Goal: Ask a question

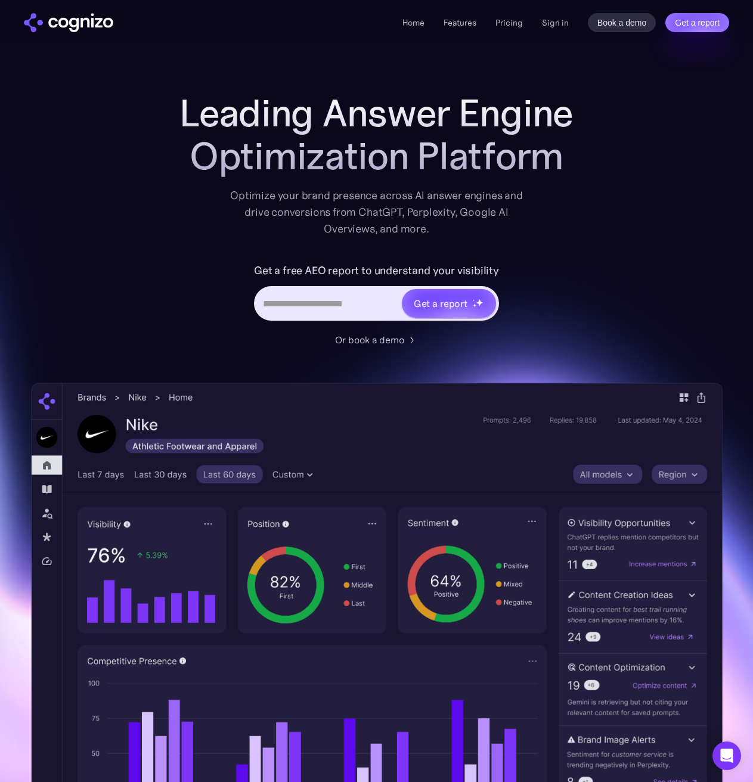
click at [376, 125] on h1 "Leading Answer Engine Optimization Platform" at bounding box center [376, 135] width 477 height 86
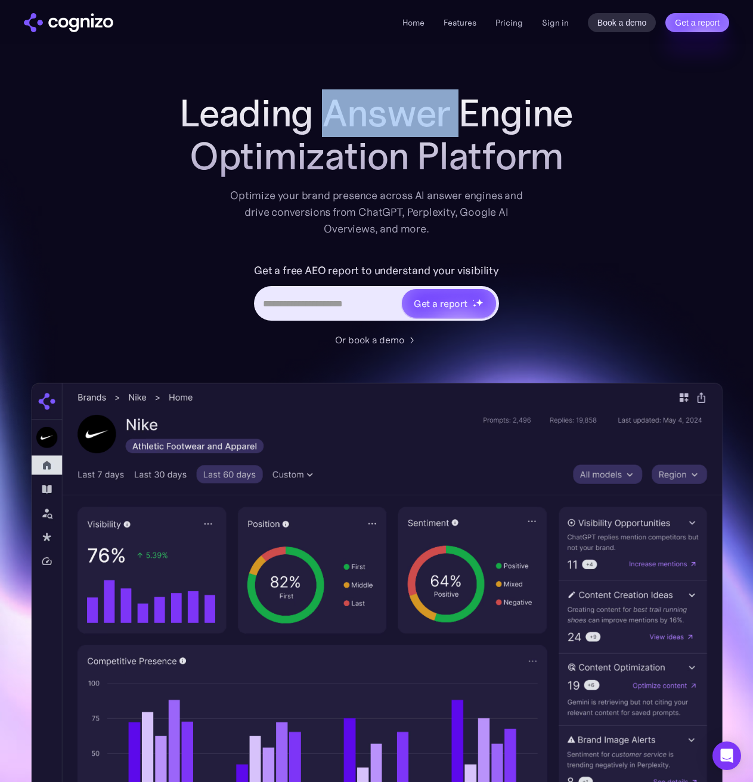
type textarea "******"
click at [376, 125] on h1 "Leading Answer Engine Optimization Platform" at bounding box center [376, 135] width 477 height 86
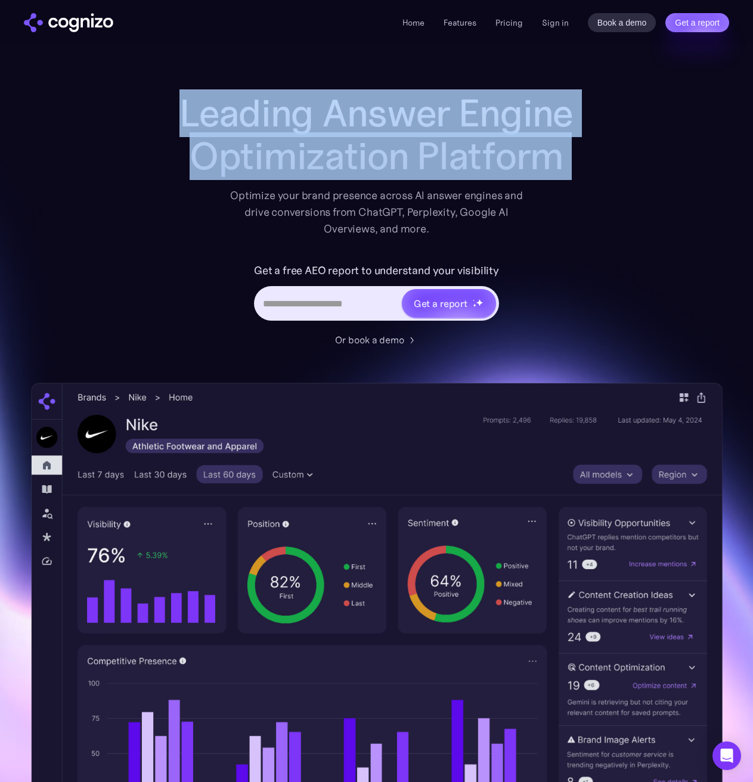
click at [376, 125] on h1 "Leading Answer Engine Optimization Platform" at bounding box center [376, 135] width 477 height 86
click at [360, 174] on h1 "Leading Answer Engine Optimization Platform" at bounding box center [376, 135] width 477 height 86
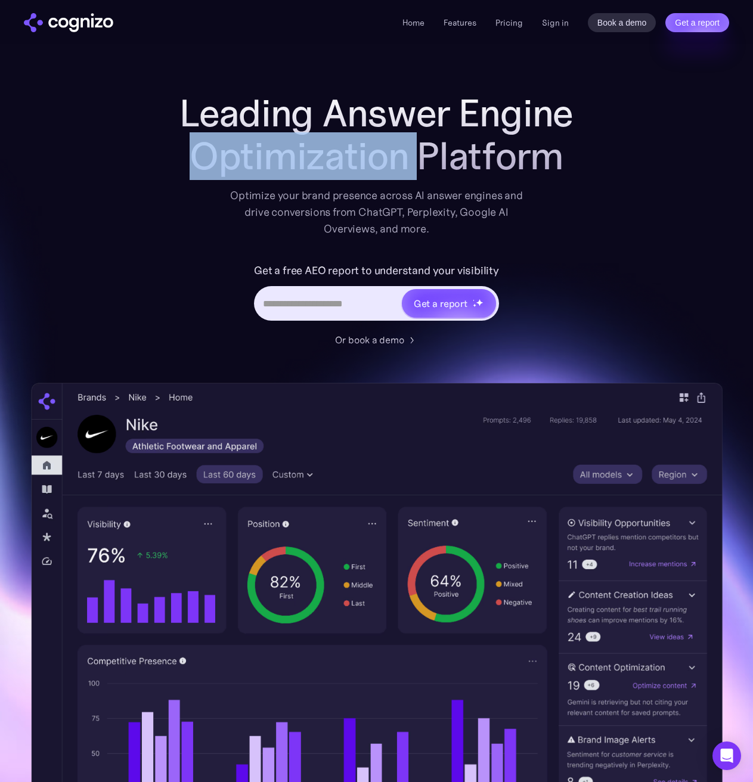
click at [360, 174] on h1 "Leading Answer Engine Optimization Platform" at bounding box center [376, 135] width 477 height 86
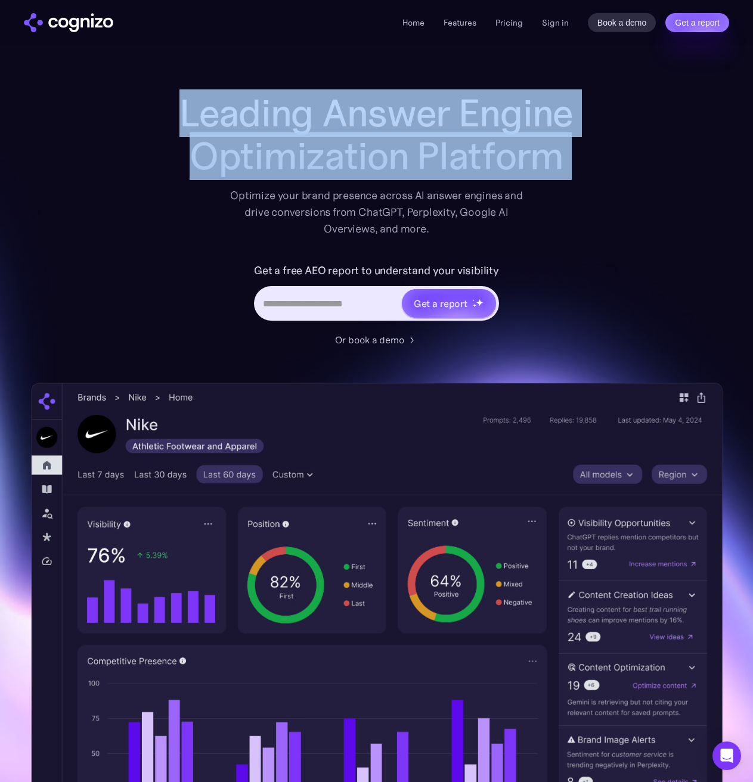
click at [361, 175] on h1 "Leading Answer Engine Optimization Platform" at bounding box center [376, 135] width 477 height 86
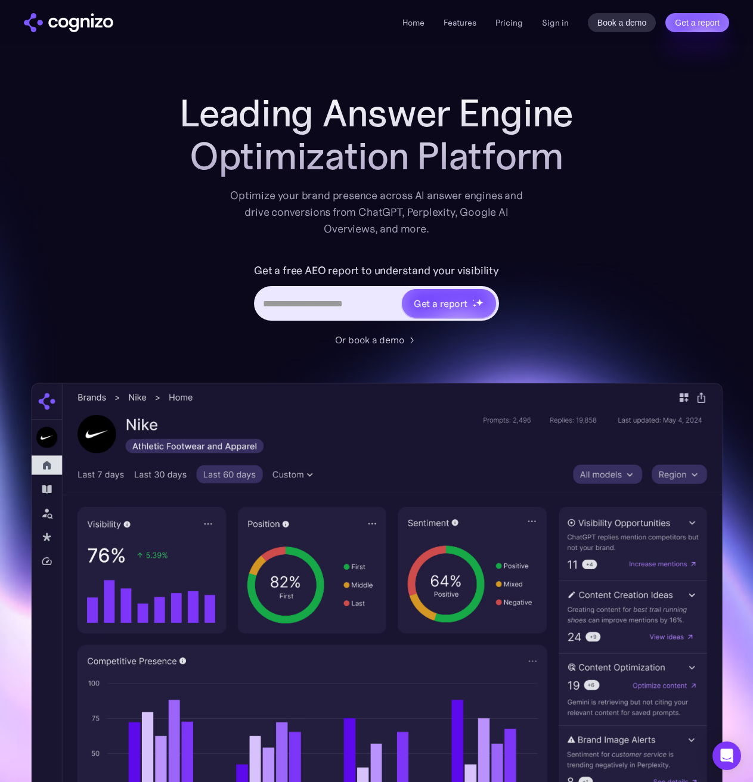
click at [370, 240] on div "Leading Answer Engine Optimization Platform Optimize your brand presence across…" at bounding box center [376, 219] width 477 height 255
